Goal: Connect with others: Connect with others

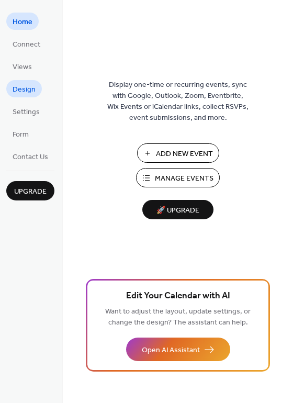
click at [37, 90] on link "Design" at bounding box center [24, 88] width 36 height 17
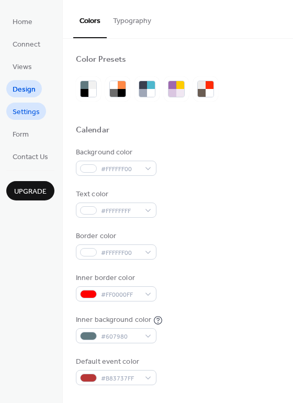
click at [32, 117] on span "Settings" at bounding box center [26, 112] width 27 height 11
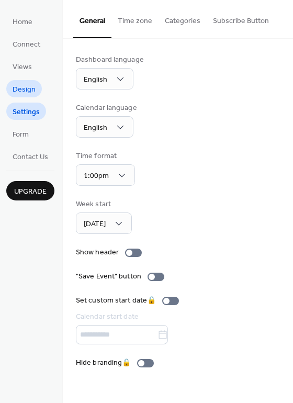
click at [19, 84] on span "Design" at bounding box center [24, 89] width 23 height 11
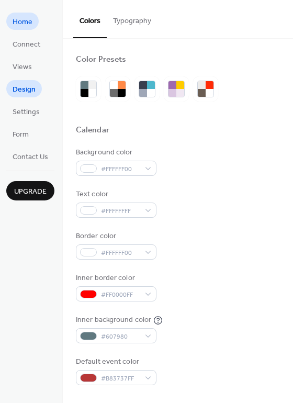
click at [27, 22] on span "Home" at bounding box center [23, 22] width 20 height 11
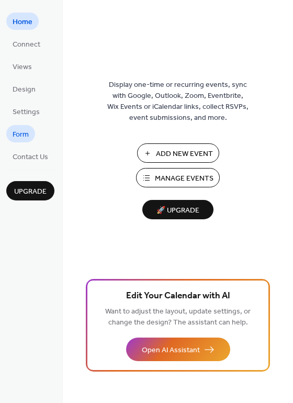
click at [25, 135] on span "Form" at bounding box center [21, 134] width 16 height 11
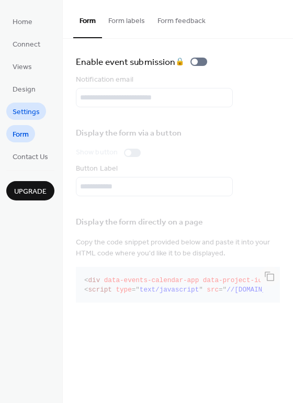
click at [32, 113] on span "Settings" at bounding box center [26, 112] width 27 height 11
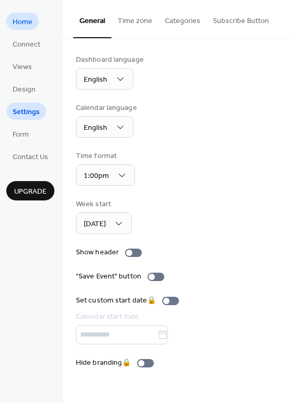
click at [32, 23] on link "Home" at bounding box center [22, 21] width 32 height 17
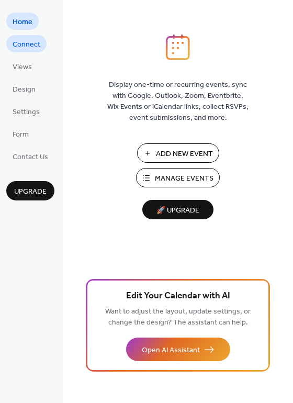
click at [31, 49] on span "Connect" at bounding box center [27, 44] width 28 height 11
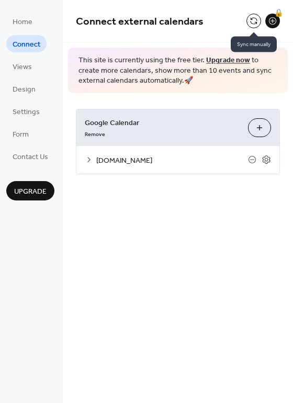
click at [253, 22] on button at bounding box center [253, 21] width 15 height 15
click at [254, 125] on button "Choose Calendars" at bounding box center [259, 127] width 23 height 19
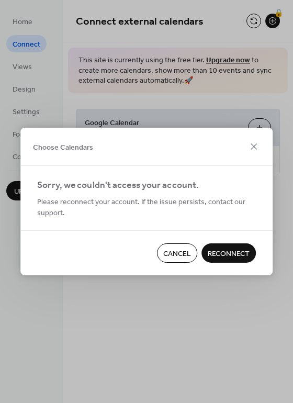
click at [216, 253] on span "Reconnect" at bounding box center [229, 253] width 42 height 11
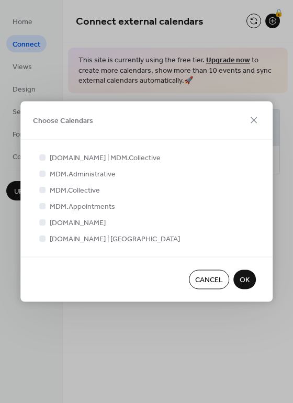
click at [242, 279] on span "OK" at bounding box center [244, 280] width 10 height 11
